Goal: Task Accomplishment & Management: Manage account settings

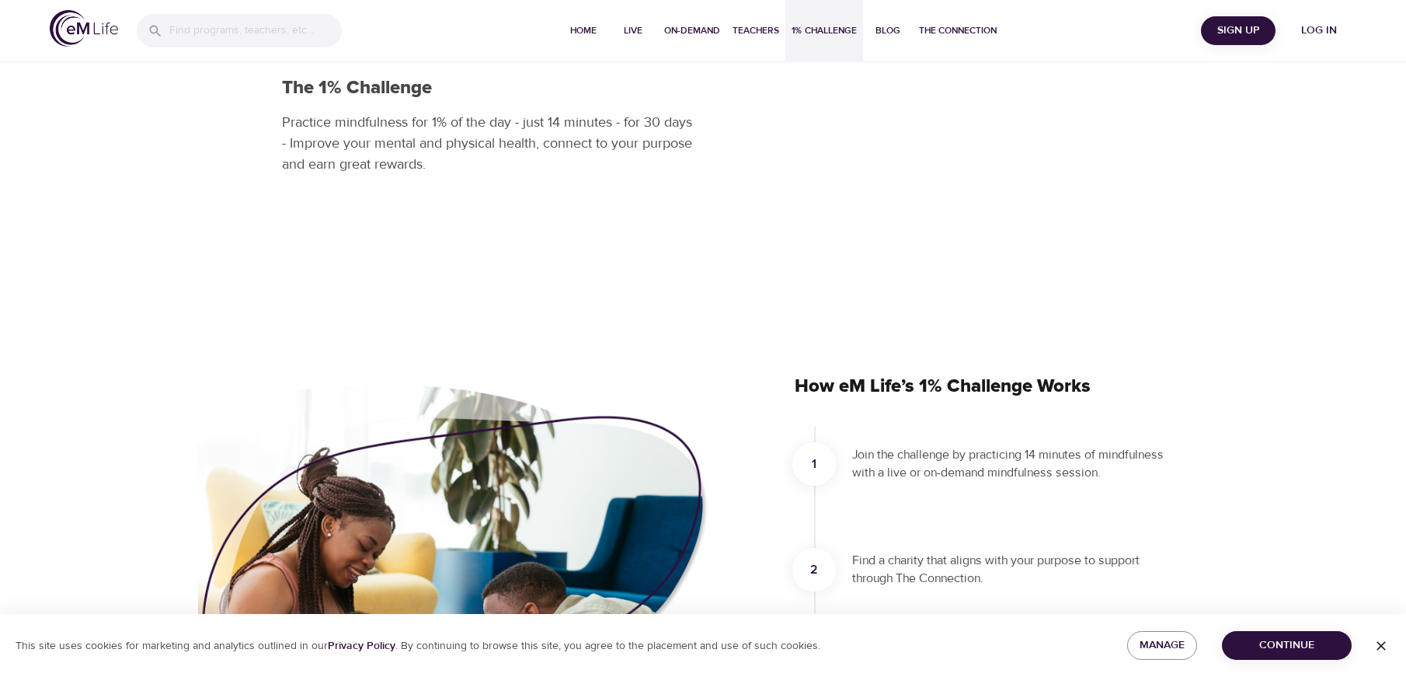
click at [1329, 27] on span "Log in" at bounding box center [1319, 30] width 62 height 19
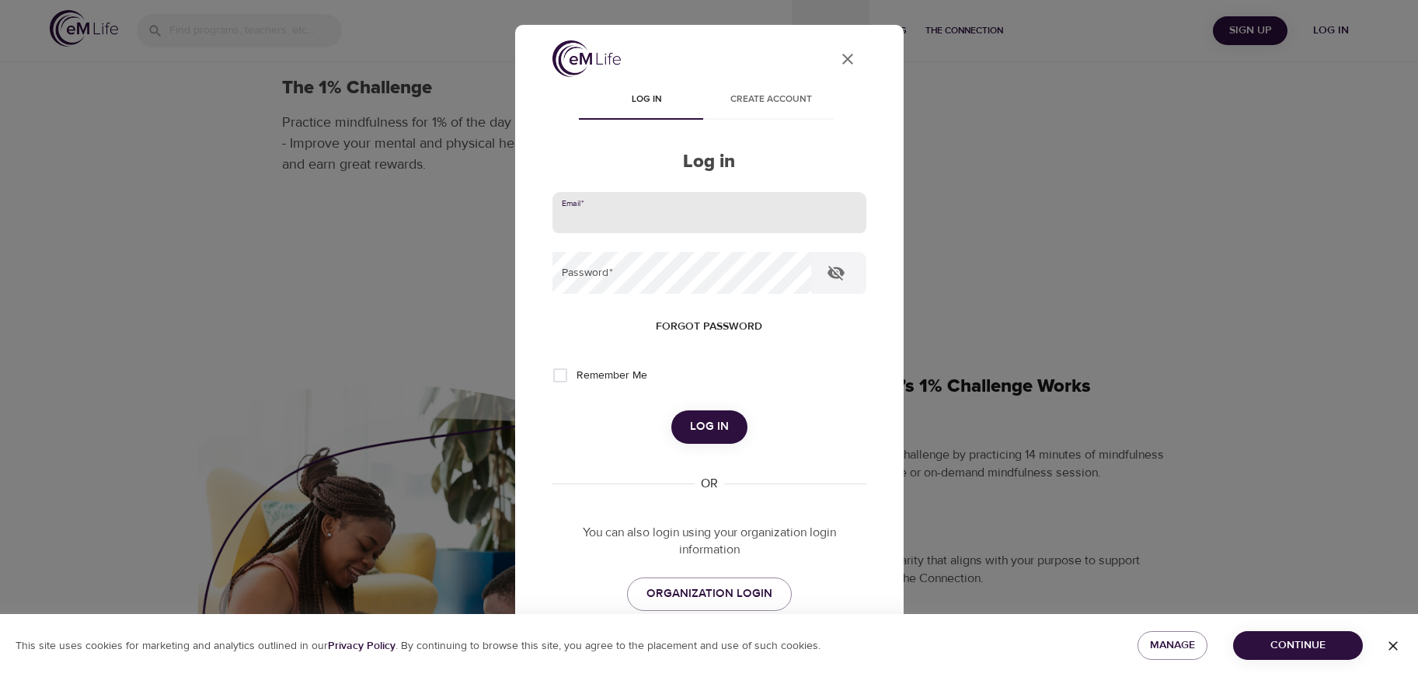
drag, startPoint x: 772, startPoint y: 205, endPoint x: 707, endPoint y: 170, distance: 74.0
click at [772, 204] on input "email" at bounding box center [709, 213] width 314 height 42
type input "[EMAIL_ADDRESS][DOMAIN_NAME]"
click at [671, 410] on button "Log in" at bounding box center [709, 426] width 76 height 33
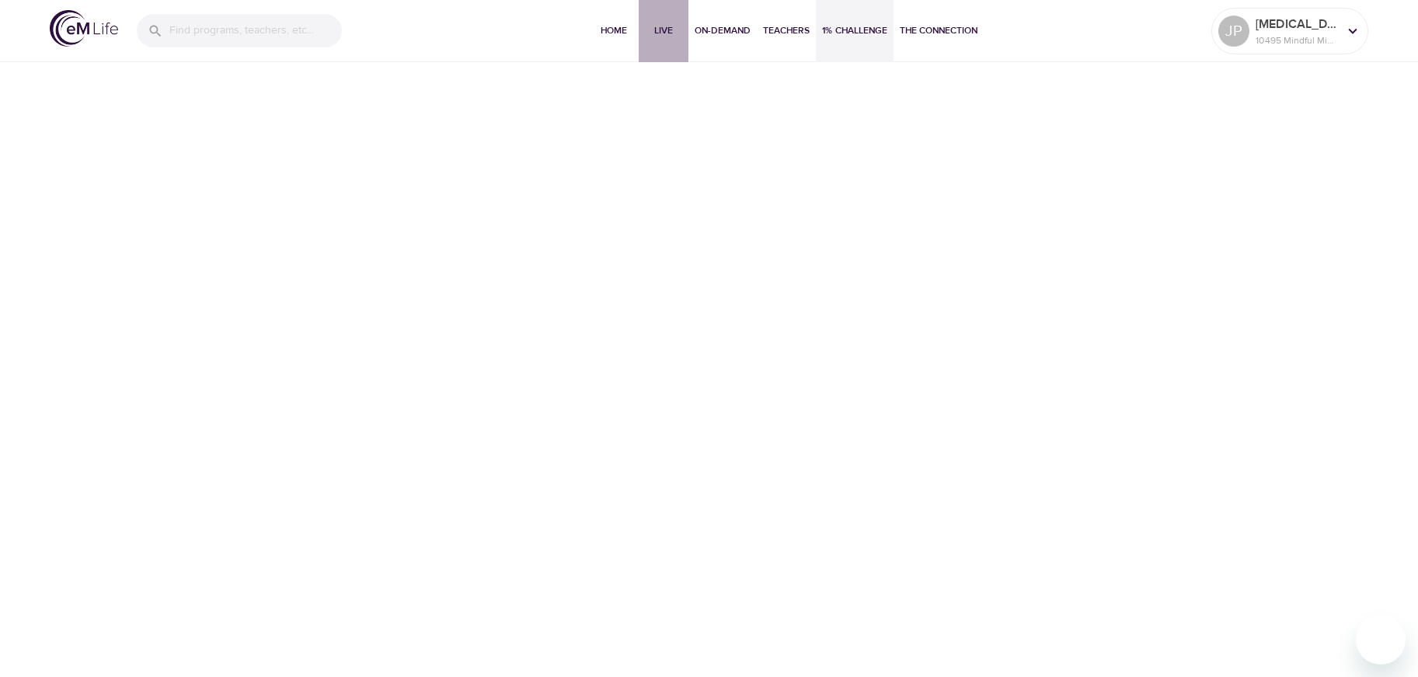
click at [664, 33] on span "Live" at bounding box center [663, 31] width 37 height 16
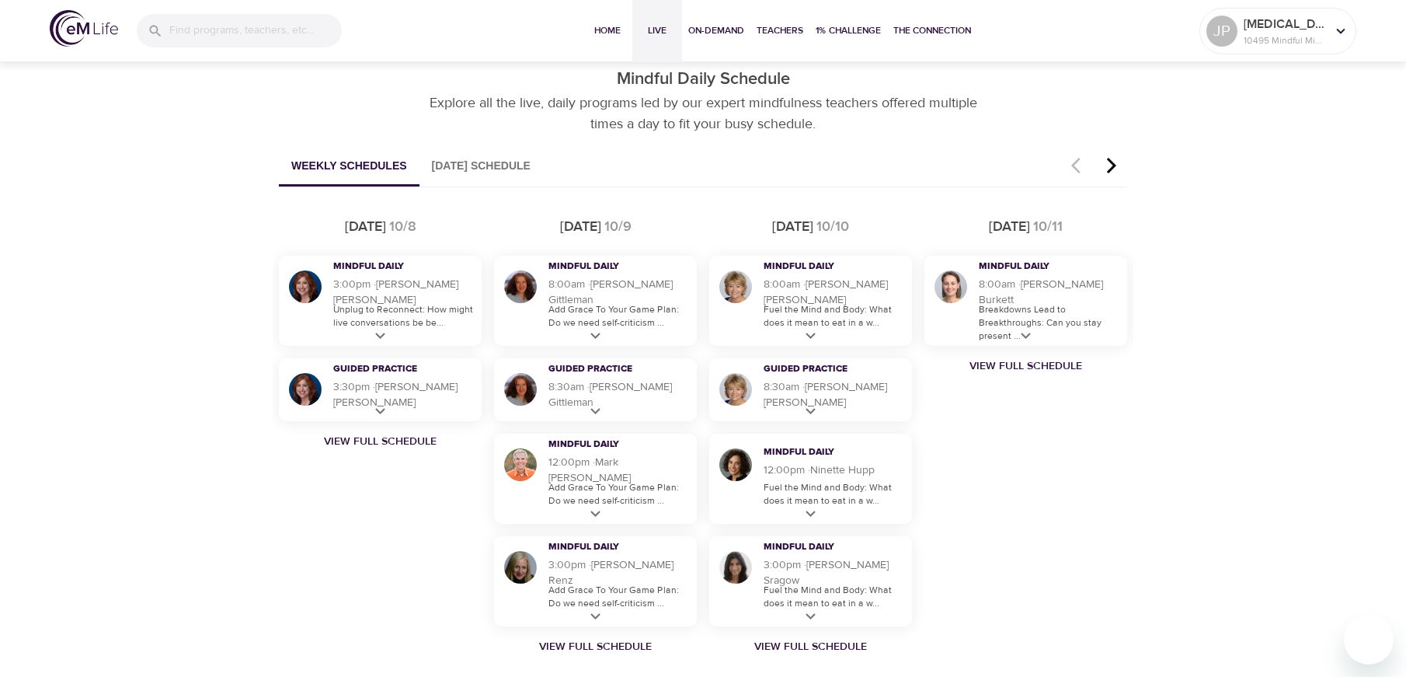
scroll to position [932, 0]
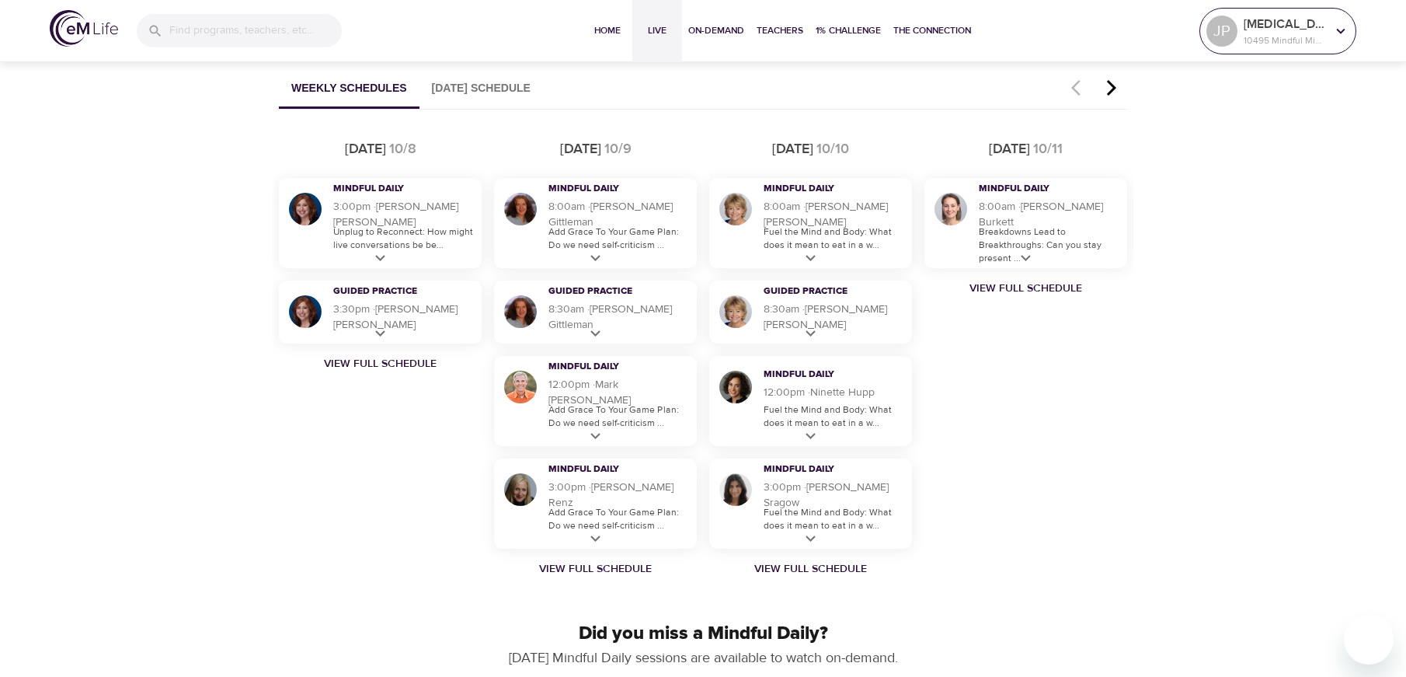
click at [1329, 16] on div "JP [MEDICAL_DATA] 10495 Mindful Minutes" at bounding box center [1278, 31] width 149 height 39
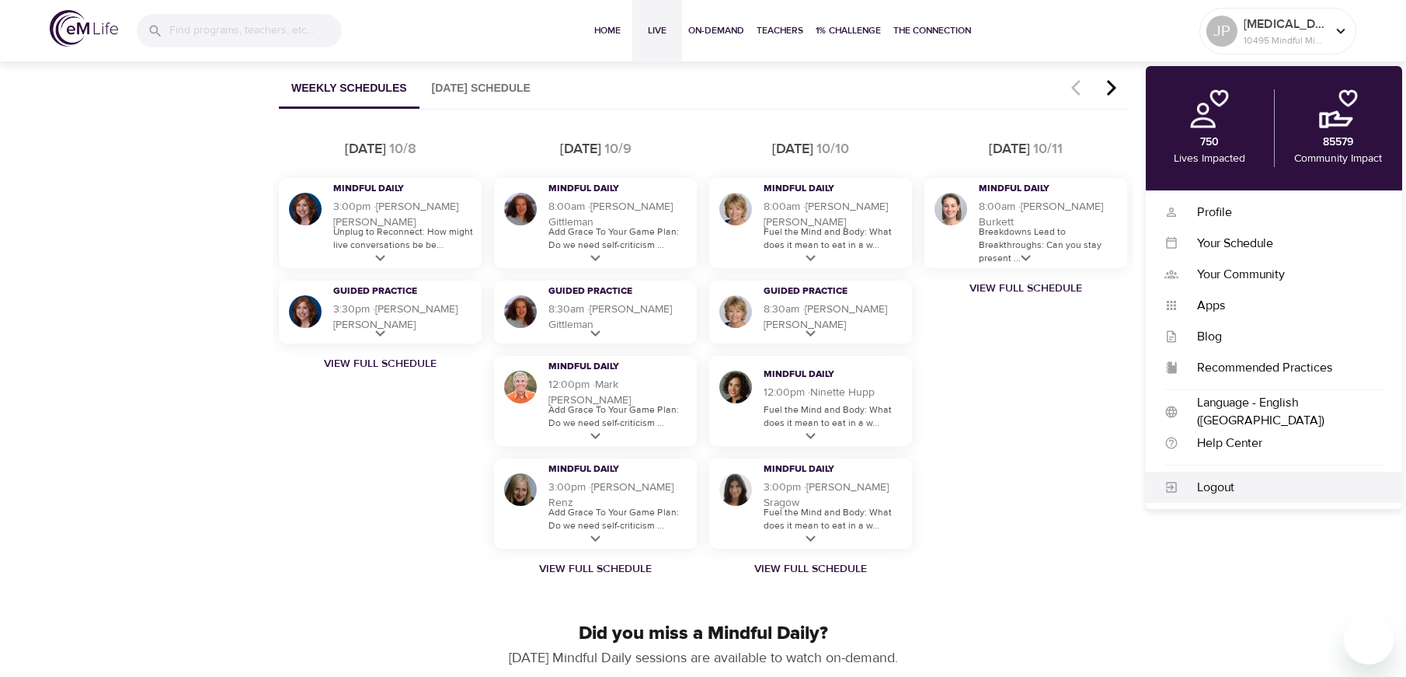
click at [1214, 482] on div "Logout" at bounding box center [1281, 488] width 205 height 18
